Goal: Information Seeking & Learning: Learn about a topic

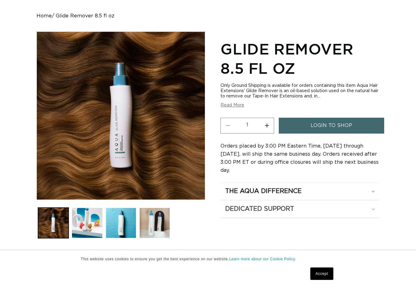
scroll to position [62, 0]
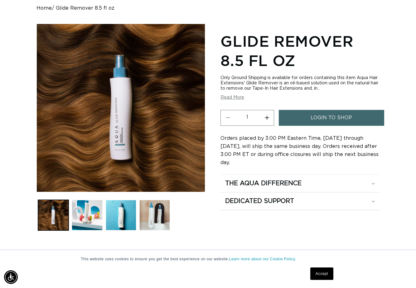
click at [240, 98] on button "Read More" at bounding box center [232, 97] width 24 height 5
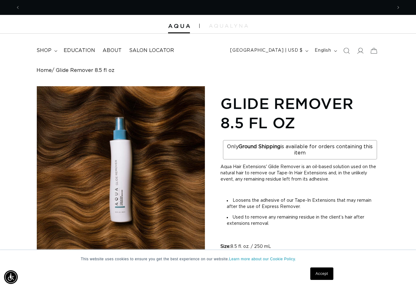
scroll to position [0, 0]
click at [56, 53] on summary "shop" at bounding box center [46, 51] width 27 height 14
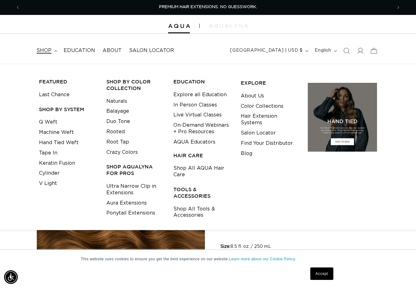
click at [66, 216] on div "FEATURED Last Chance SHOP BY SYSTEM Q Weft Machine Weft Hand Tied Weft Tape In" at bounding box center [207, 147] width 342 height 147
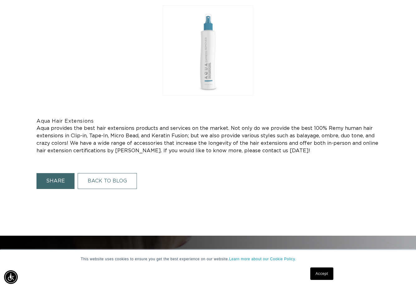
scroll to position [0, 371]
